Goal: Transaction & Acquisition: Subscribe to service/newsletter

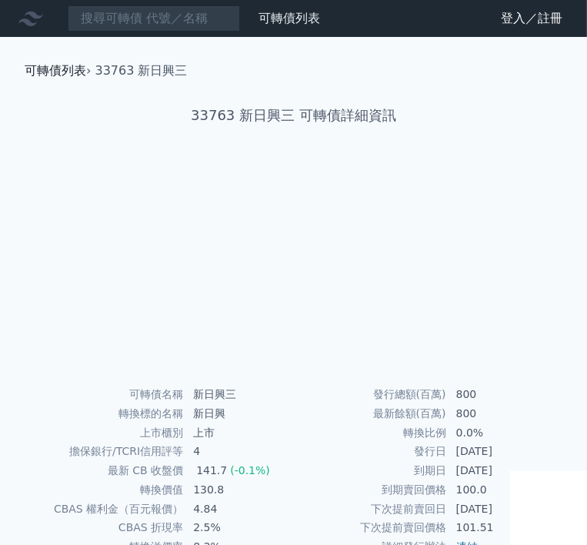
click at [86, 75] on link "可轉債列表" at bounding box center [56, 70] width 62 height 15
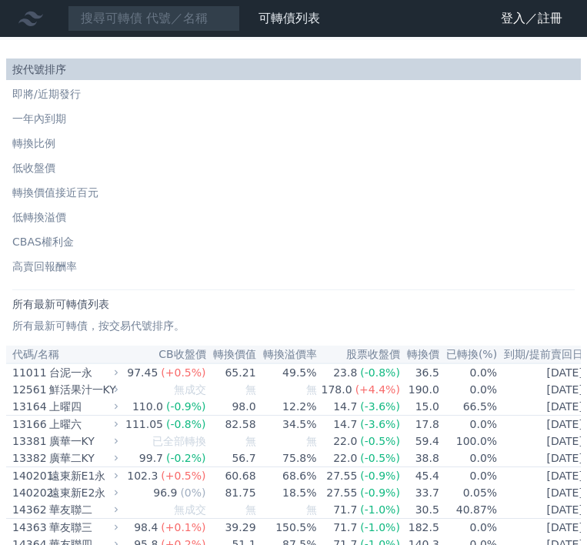
click at [530, 24] on link "登入／註冊" at bounding box center [532, 18] width 86 height 25
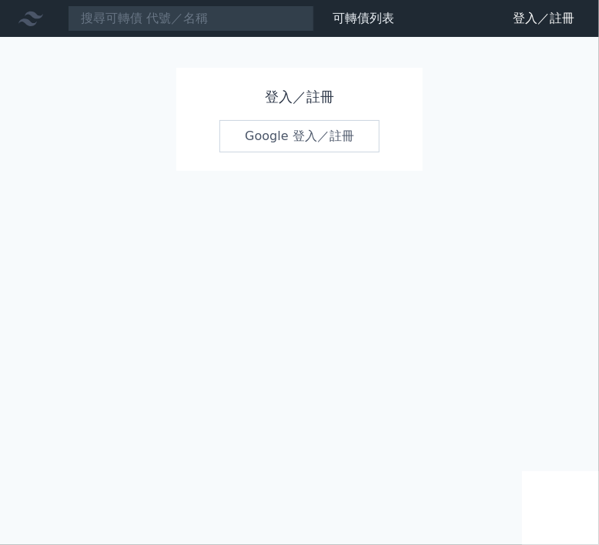
click at [295, 134] on link "Google 登入／註冊" at bounding box center [299, 136] width 160 height 32
